Goal: Task Accomplishment & Management: Manage account settings

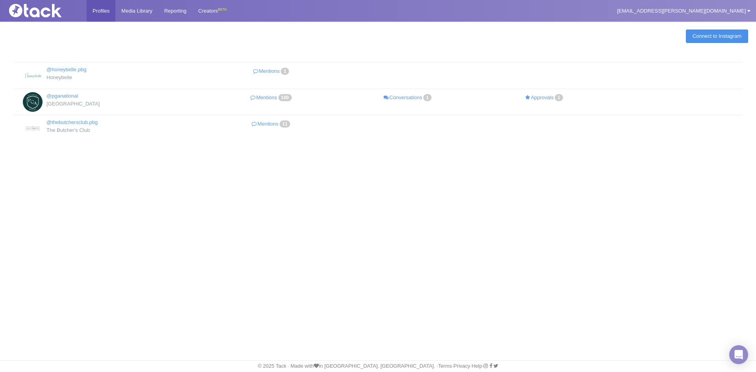
click at [712, 34] on link "Connect to Instagram" at bounding box center [717, 36] width 62 height 13
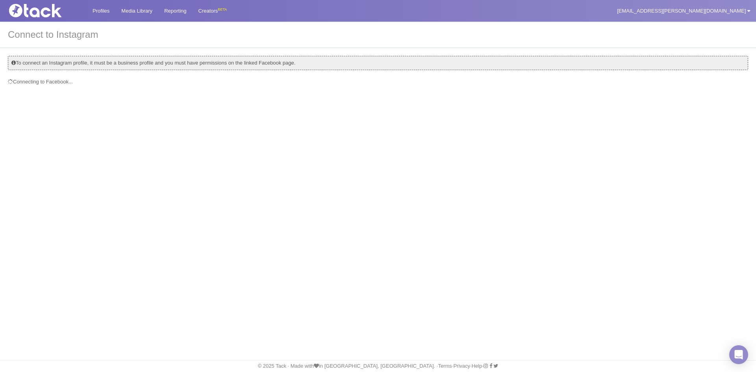
click at [22, 65] on div "To connect an Instagram profile, it must be a business profile and you must hav…" at bounding box center [378, 63] width 740 height 14
click at [13, 63] on div "To connect an Instagram profile, it must be a business profile and you must hav…" at bounding box center [378, 63] width 740 height 14
click at [28, 13] on img at bounding box center [45, 10] width 79 height 13
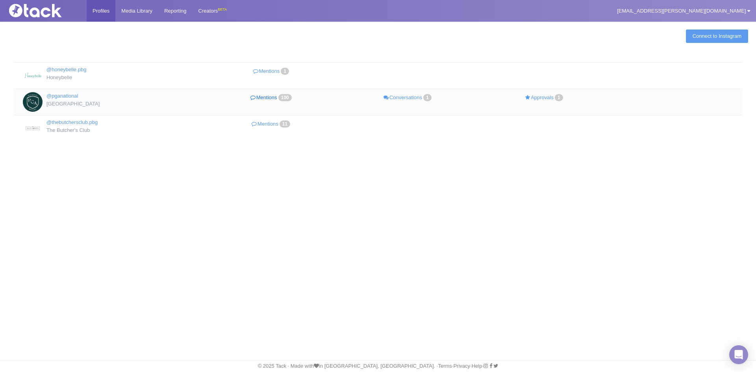
click at [280, 98] on link "Mentions 100" at bounding box center [272, 97] width 137 height 11
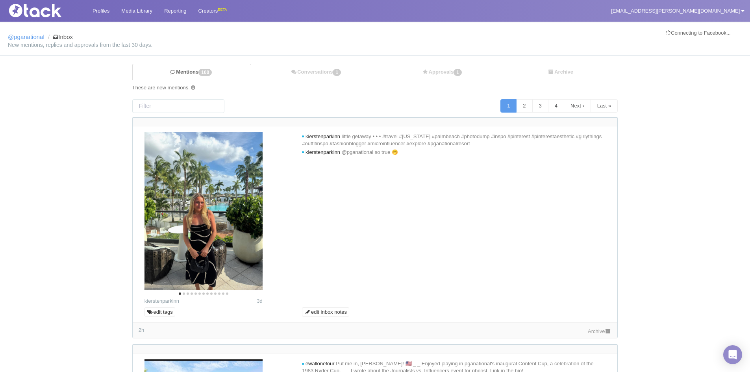
click at [32, 7] on img at bounding box center [45, 10] width 79 height 13
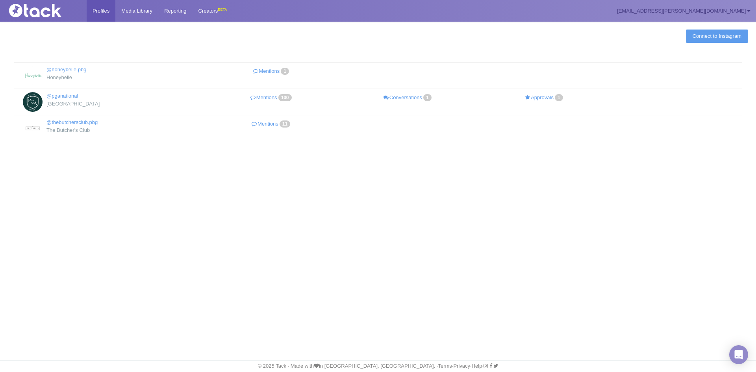
click at [717, 7] on link "[EMAIL_ADDRESS][PERSON_NAME][DOMAIN_NAME]" at bounding box center [683, 11] width 145 height 22
click at [686, 35] on link "Connect to Instagram" at bounding box center [717, 36] width 62 height 13
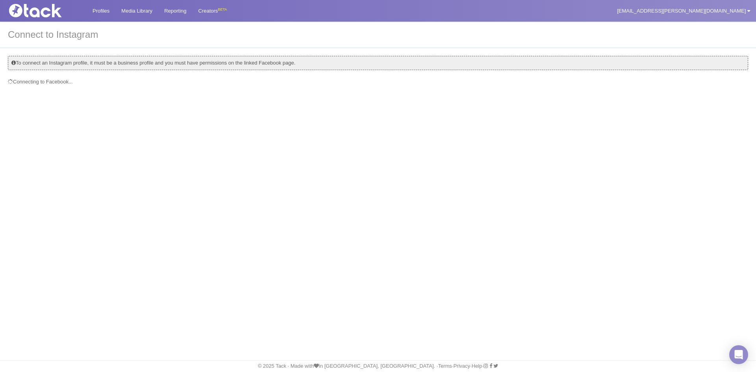
drag, startPoint x: 109, startPoint y: 60, endPoint x: 526, endPoint y: 68, distance: 416.8
click at [531, 68] on div "To connect an Instagram profile, it must be a business profile and you must hav…" at bounding box center [378, 63] width 740 height 14
click at [87, 180] on div "Profiles Media Library Reporting Creators BETA sydney.burke@pgaresort.com My Se…" at bounding box center [378, 186] width 756 height 372
drag, startPoint x: 339, startPoint y: 173, endPoint x: 495, endPoint y: 173, distance: 156.0
click at [495, 173] on div "Profiles Media Library Reporting Creators BETA sydney.burke@pgaresort.com My Se…" at bounding box center [378, 186] width 756 height 372
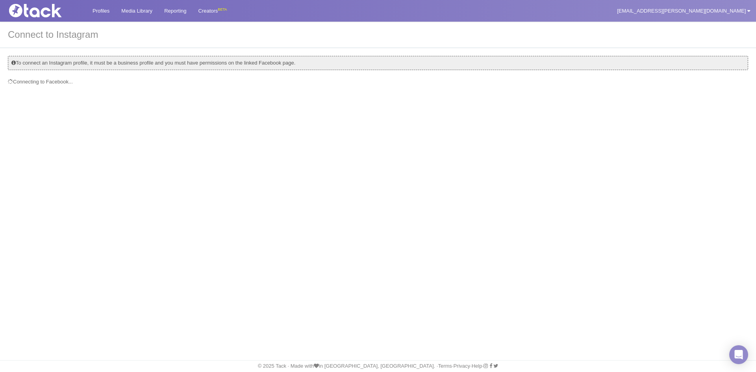
click at [85, 9] on div at bounding box center [43, 10] width 87 height 21
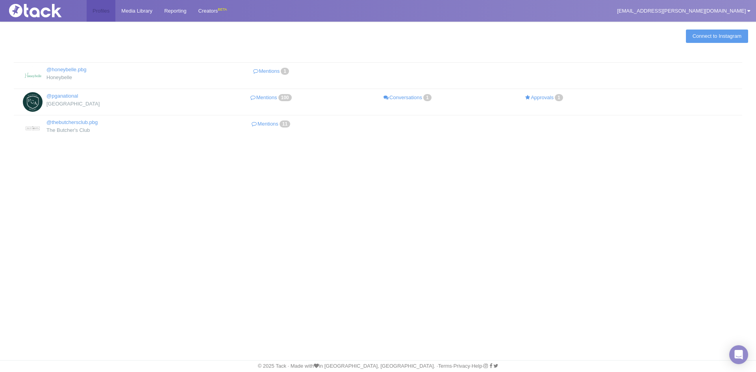
click at [98, 9] on link "Profiles" at bounding box center [101, 11] width 29 height 22
click at [273, 98] on link "Mentions 100" at bounding box center [272, 97] width 137 height 11
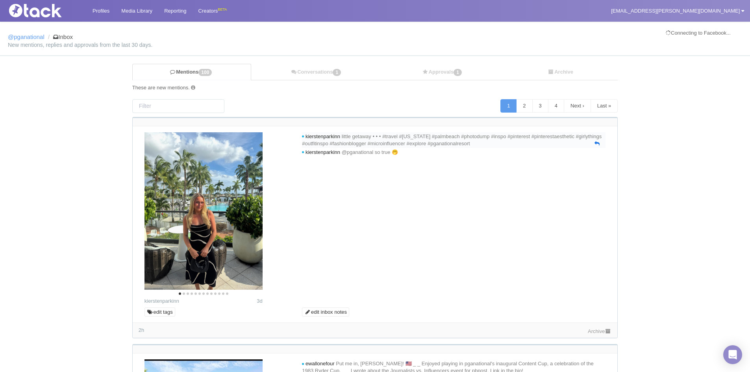
click at [596, 143] on icon at bounding box center [597, 143] width 5 height 5
click at [598, 141] on link at bounding box center [597, 143] width 5 height 7
click at [597, 333] on link "Archive" at bounding box center [600, 331] width 24 height 6
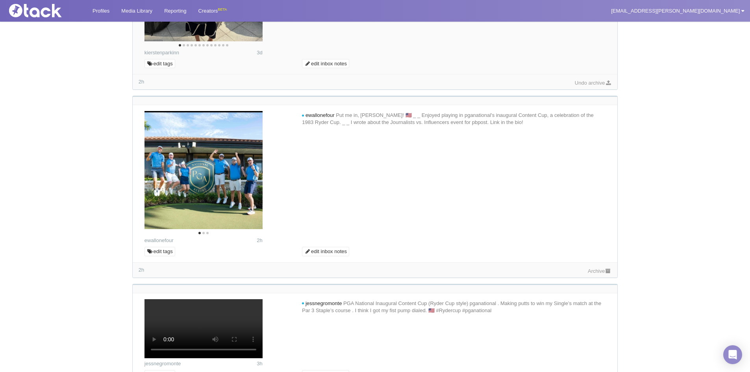
scroll to position [276, 0]
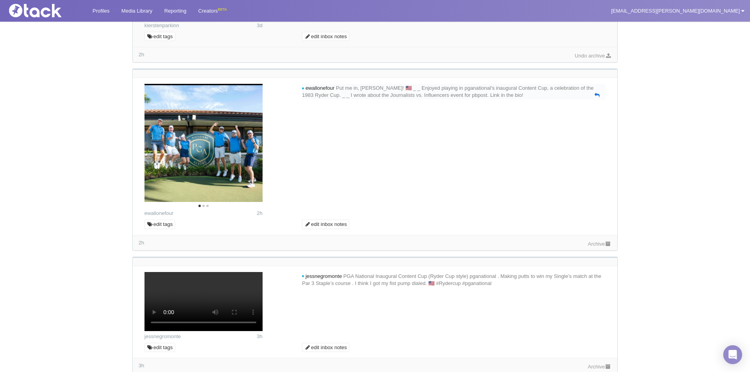
click at [598, 94] on icon at bounding box center [597, 95] width 5 height 5
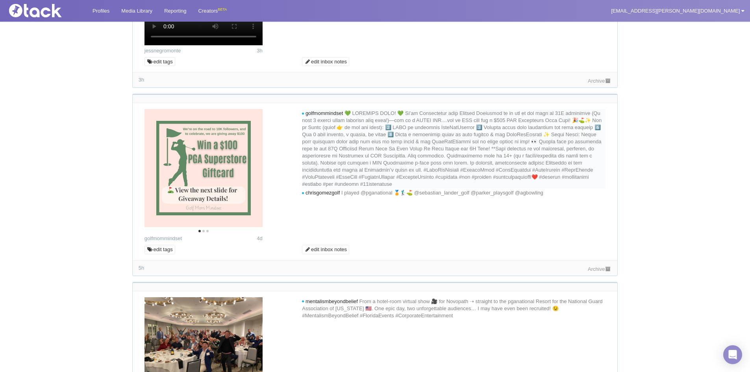
scroll to position [591, 0]
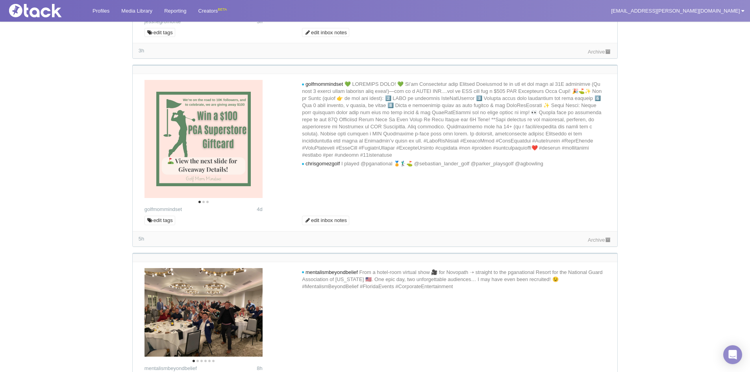
click at [596, 55] on link "Archive" at bounding box center [600, 52] width 24 height 6
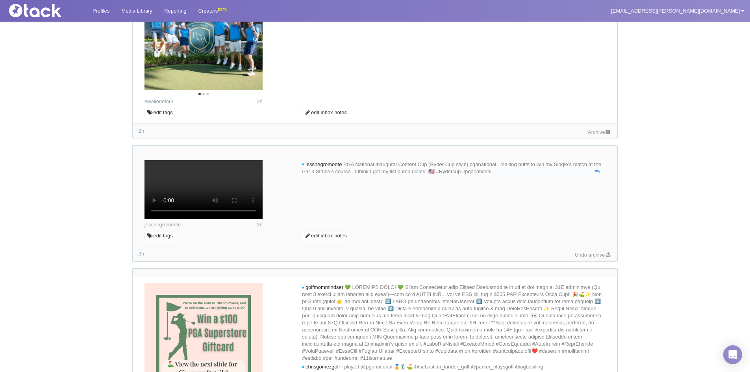
scroll to position [315, 0]
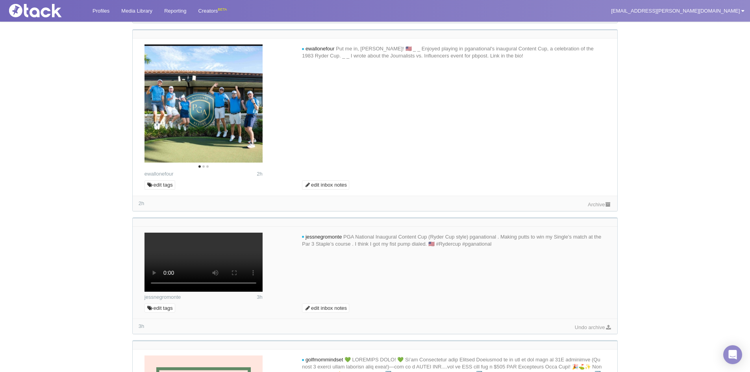
click at [592, 207] on link "Archive" at bounding box center [600, 205] width 24 height 6
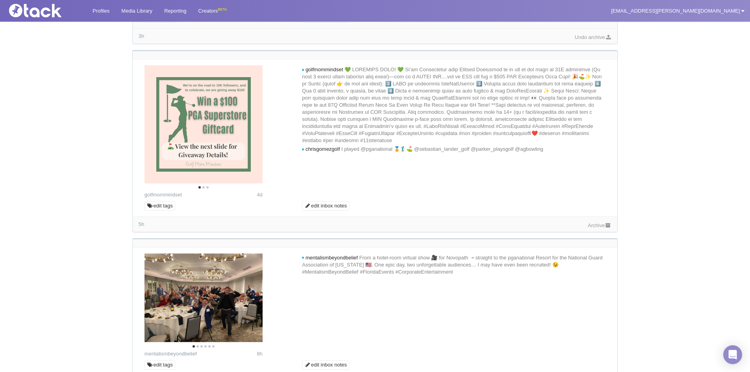
scroll to position [748, 0]
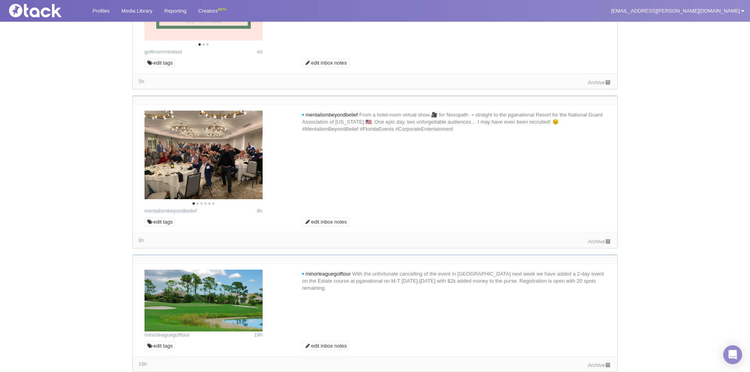
click at [601, 86] on div "Archive" at bounding box center [600, 82] width 24 height 8
click at [595, 85] on link "Archive" at bounding box center [600, 83] width 24 height 6
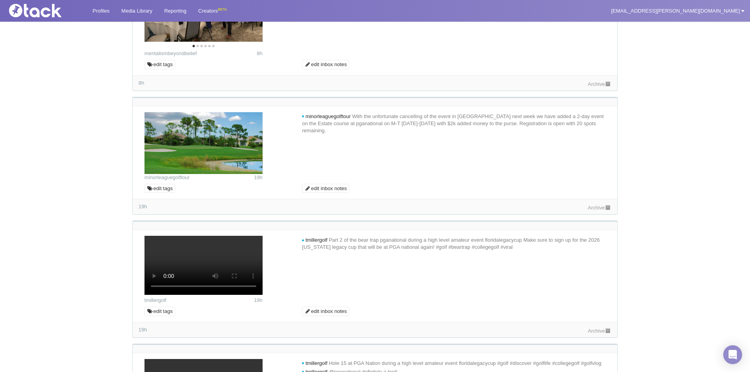
click at [605, 87] on icon at bounding box center [608, 84] width 7 height 5
click at [605, 210] on icon at bounding box center [608, 207] width 7 height 5
click at [598, 133] on icon at bounding box center [597, 130] width 5 height 5
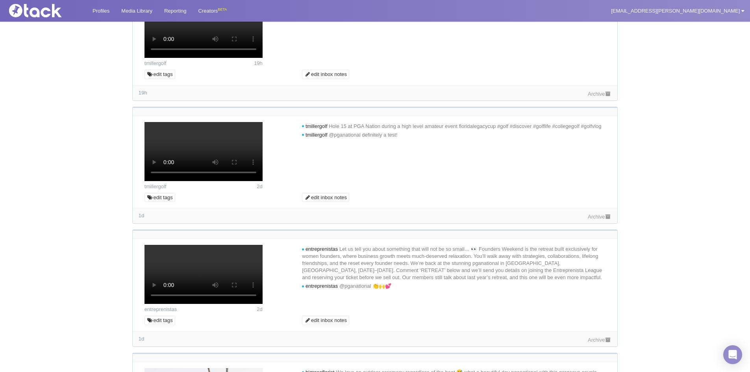
scroll to position [1142, 0]
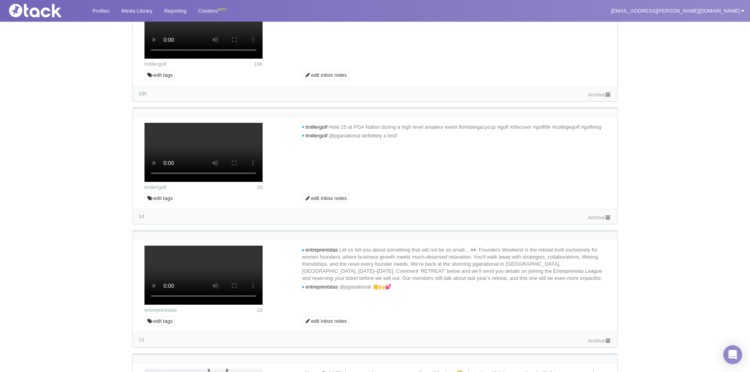
click at [598, 13] on icon at bounding box center [597, 10] width 5 height 5
click at [183, 10] on link "Reporting" at bounding box center [175, 11] width 34 height 22
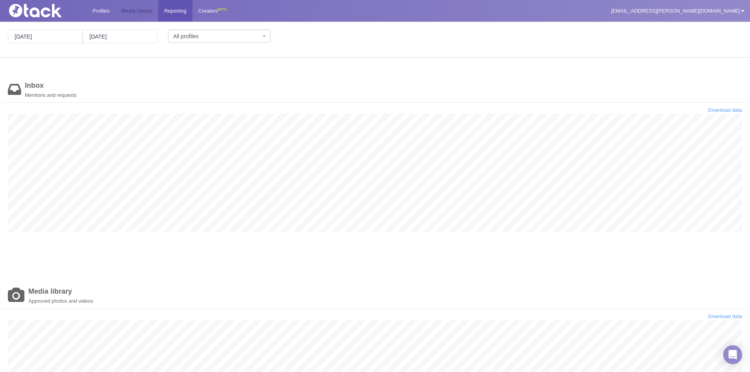
click at [138, 13] on link "Media Library" at bounding box center [136, 11] width 43 height 22
